Goal: Transaction & Acquisition: Purchase product/service

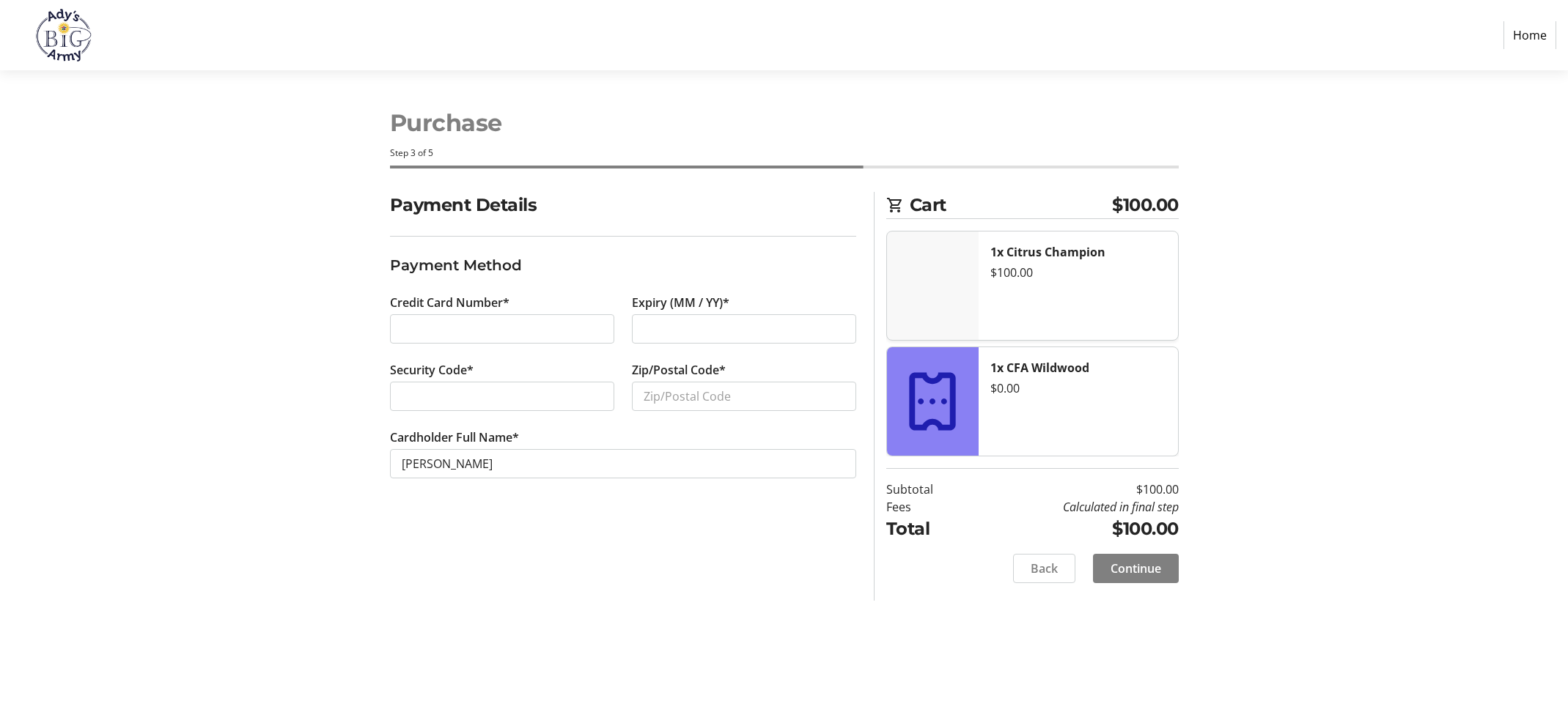
click at [473, 318] on div at bounding box center [501, 329] width 224 height 29
click at [697, 318] on div at bounding box center [744, 329] width 224 height 29
click at [738, 397] on input "Zip/Postal Code*" at bounding box center [744, 396] width 224 height 29
type input "35124"
click at [1156, 568] on span "Continue" at bounding box center [1136, 569] width 51 height 17
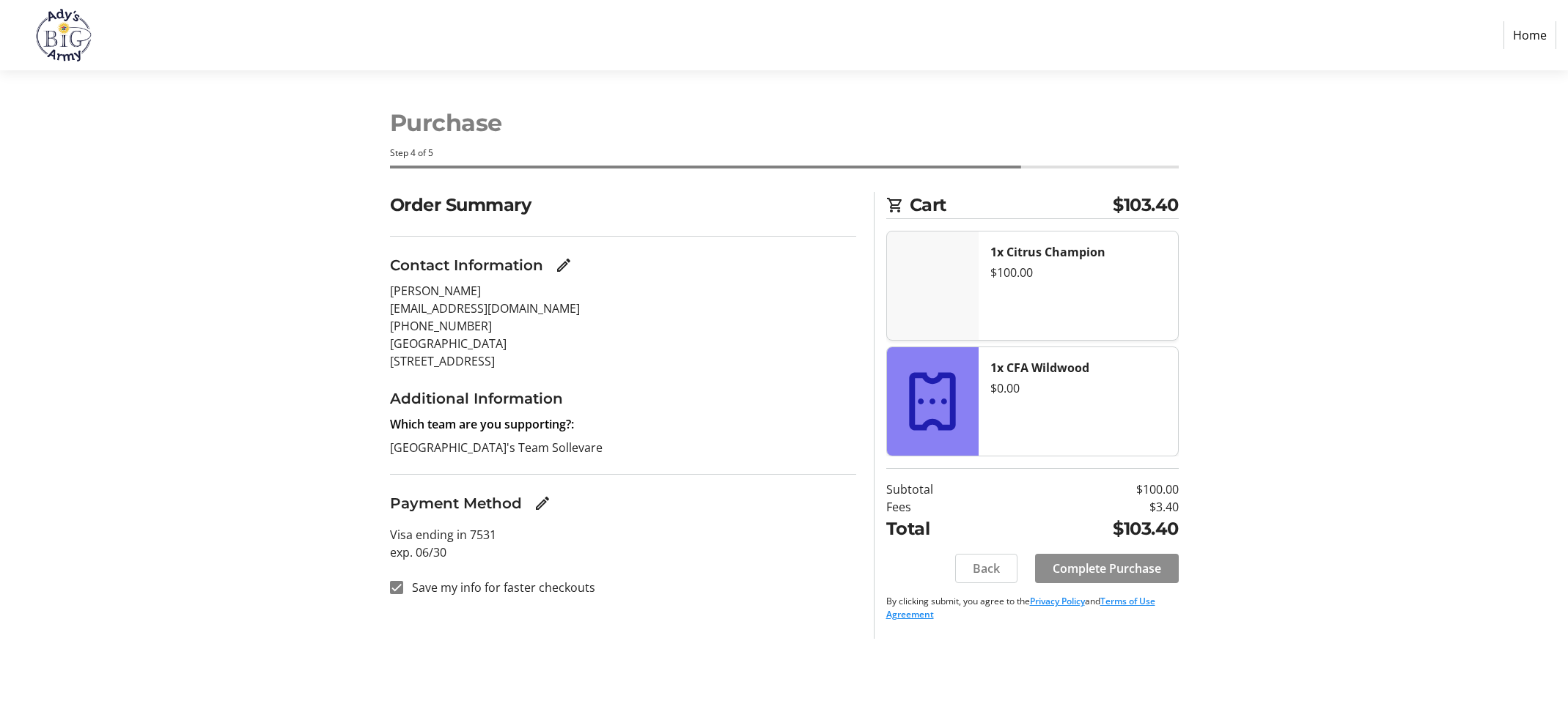
click at [1156, 568] on span "Complete Purchase" at bounding box center [1107, 569] width 109 height 17
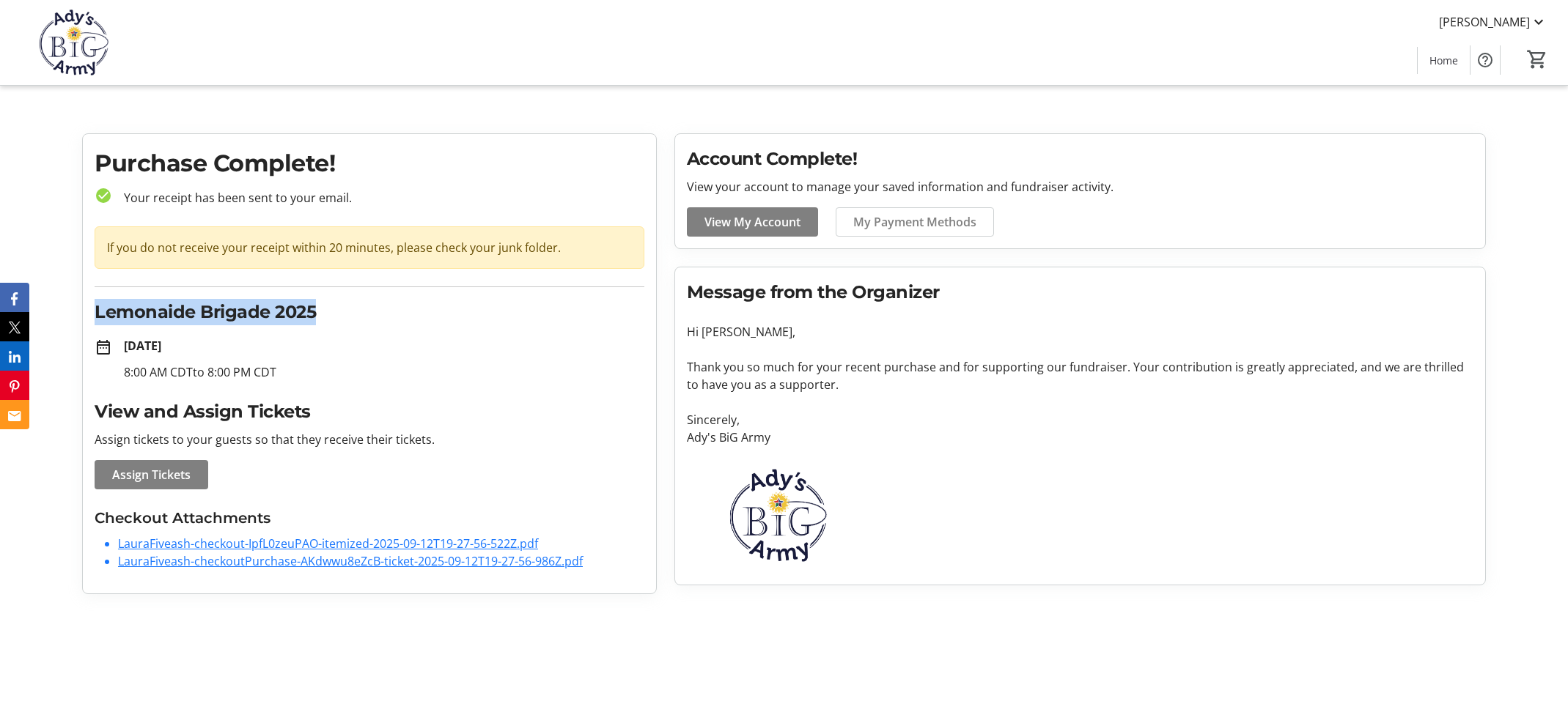
drag, startPoint x: 323, startPoint y: 311, endPoint x: 92, endPoint y: 310, distance: 231.0
click at [92, 310] on div "Purchase Complete! check_circle Your receipt has been sent to your email. If yo…" at bounding box center [370, 364] width 574 height 460
copy h2 "Lemonaide Brigade 2025"
